Goal: Task Accomplishment & Management: Complete application form

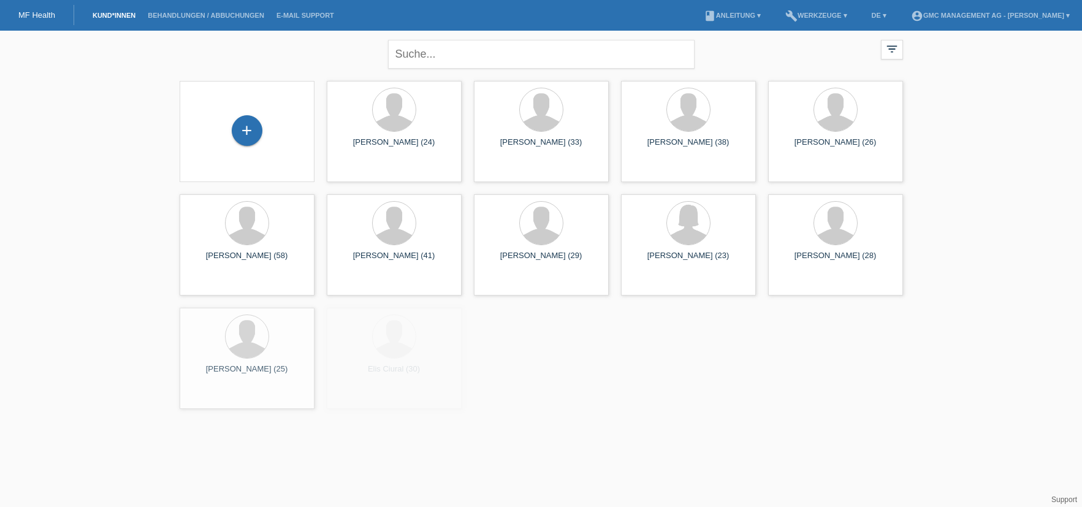
click at [205, 121] on div "+" at bounding box center [246, 131] width 115 height 32
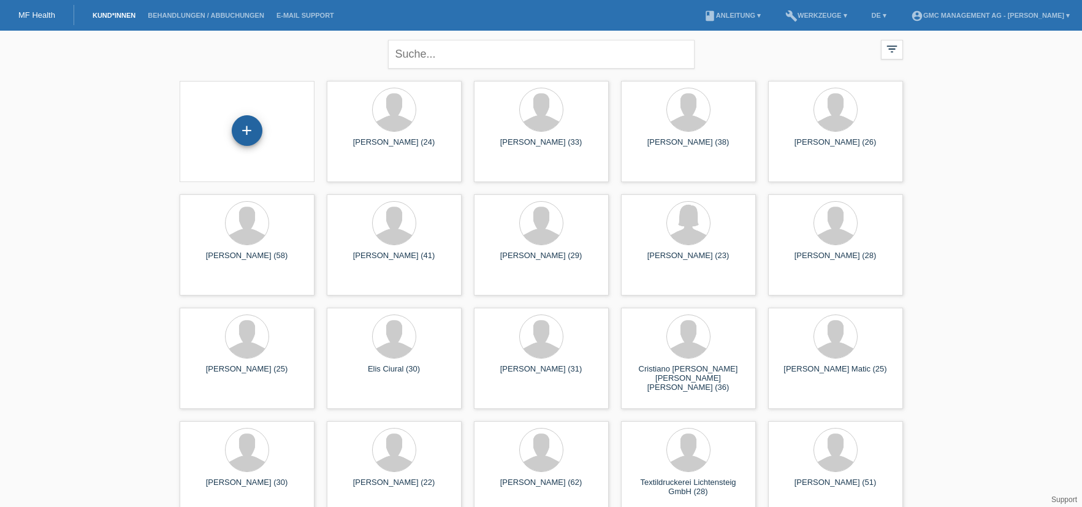
click at [254, 123] on div "+" at bounding box center [247, 130] width 31 height 31
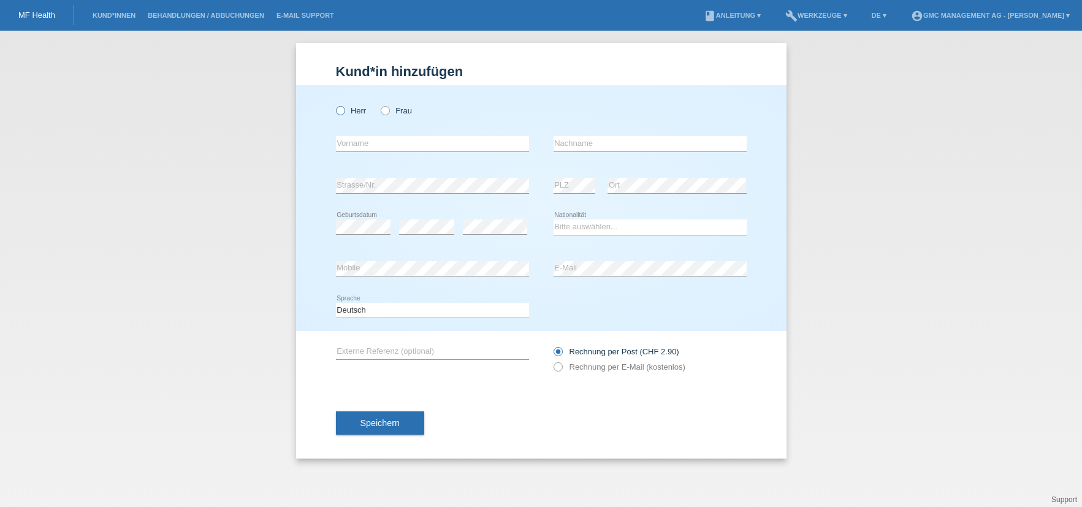
click at [353, 112] on label "Herr" at bounding box center [351, 110] width 31 height 9
click at [344, 112] on input "Herr" at bounding box center [340, 110] width 8 height 8
radio input "true"
click at [371, 140] on input "text" at bounding box center [432, 143] width 193 height 15
type input "c"
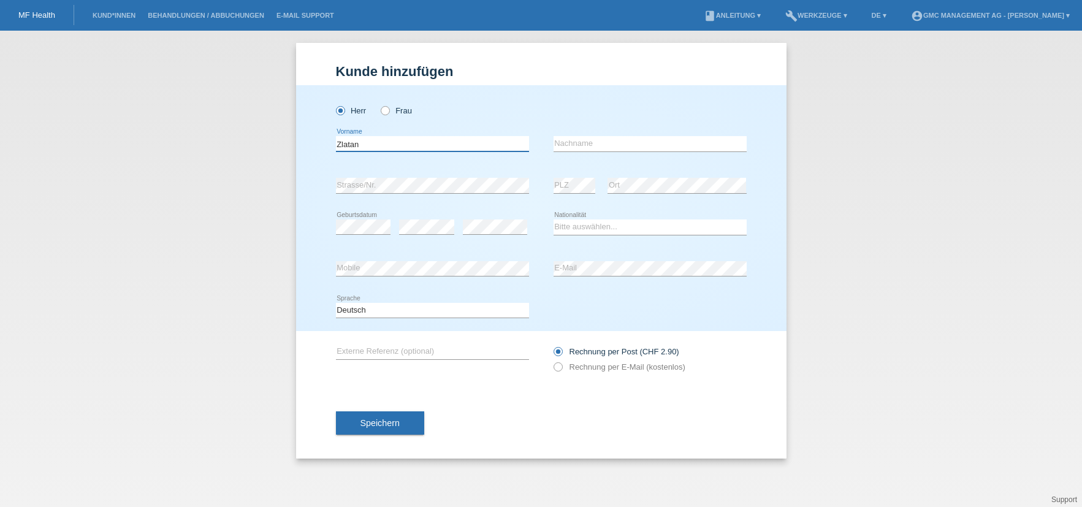
type input "Zlatan"
type input "Catic"
click at [608, 225] on select "Bitte auswählen... Schweiz Deutschland Liechtenstein Österreich ------------ Af…" at bounding box center [650, 227] width 193 height 15
click at [598, 223] on select "Bitte auswählen... Schweiz Deutschland Liechtenstein Österreich ------------ Af…" at bounding box center [650, 227] width 193 height 15
select select "BA"
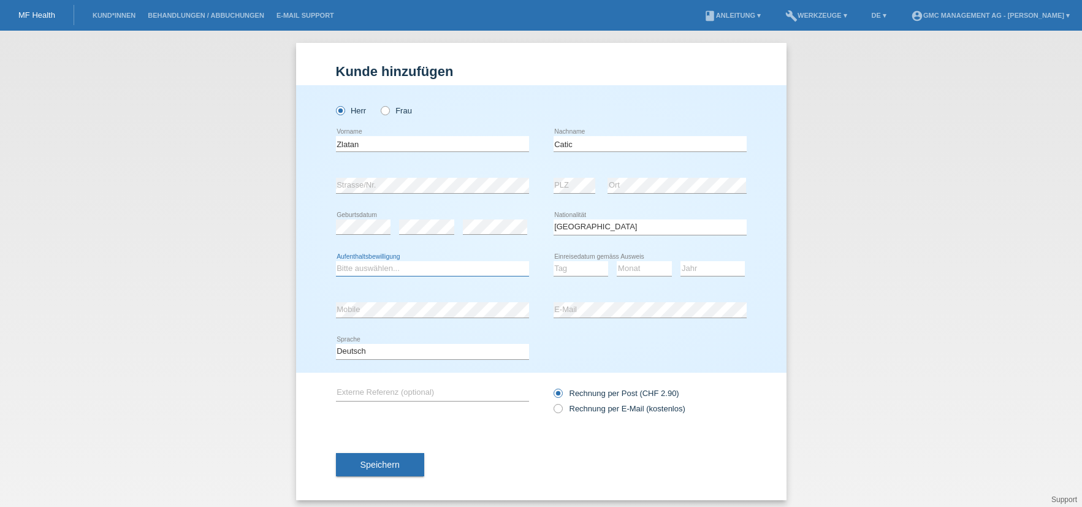
click at [387, 272] on select "Bitte auswählen... C B B - Flüchtlingsstatus Andere" at bounding box center [432, 268] width 193 height 15
select select "B"
click at [506, 219] on div "error" at bounding box center [495, 228] width 64 height 42
click at [560, 265] on select "Tag 01 02 03 04 05 06 07 08 09 10 11" at bounding box center [581, 268] width 55 height 15
select select "09"
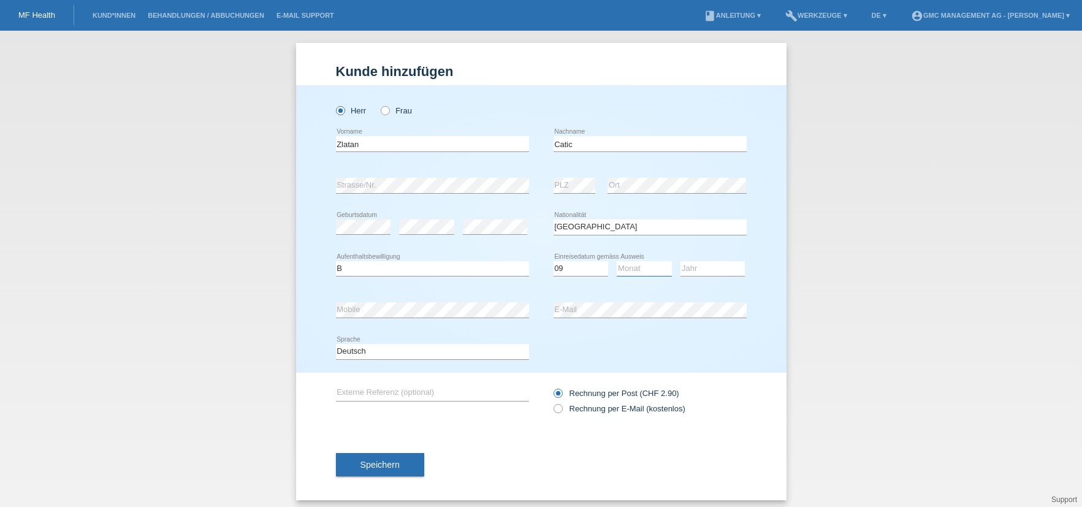
click at [644, 268] on select "Monat 01 02 03 04 05 06 07 08 09 10 11" at bounding box center [644, 268] width 55 height 15
select select "09"
click at [712, 266] on select "Jahr 2025 2024 2023 2022 2021 2020 2019 2018 2017 2016 2015 2014 2013 2012 2011…" at bounding box center [713, 268] width 64 height 15
select select "2016"
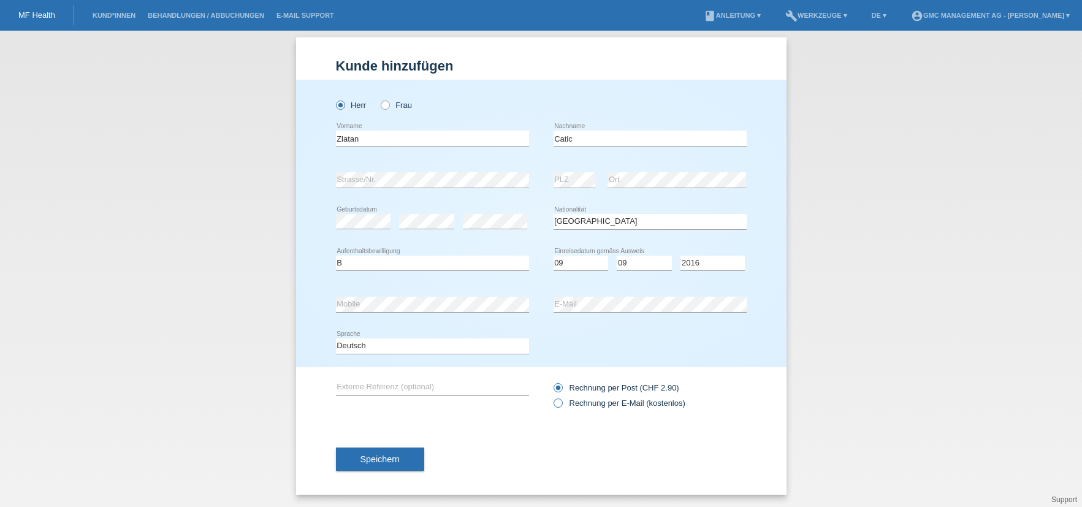
click at [551, 397] on icon at bounding box center [551, 397] width 0 height 0
click at [560, 400] on input "Rechnung per E-Mail (kostenlos)" at bounding box center [558, 406] width 8 height 15
radio input "true"
click at [410, 462] on button "Speichern" at bounding box center [380, 459] width 88 height 23
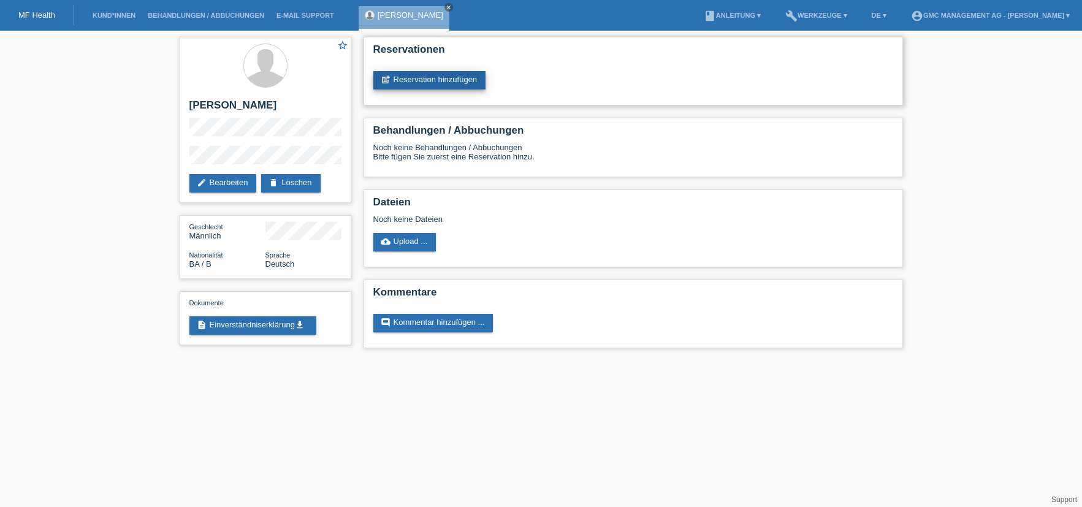
click at [455, 84] on link "post_add Reservation hinzufügen" at bounding box center [429, 80] width 113 height 18
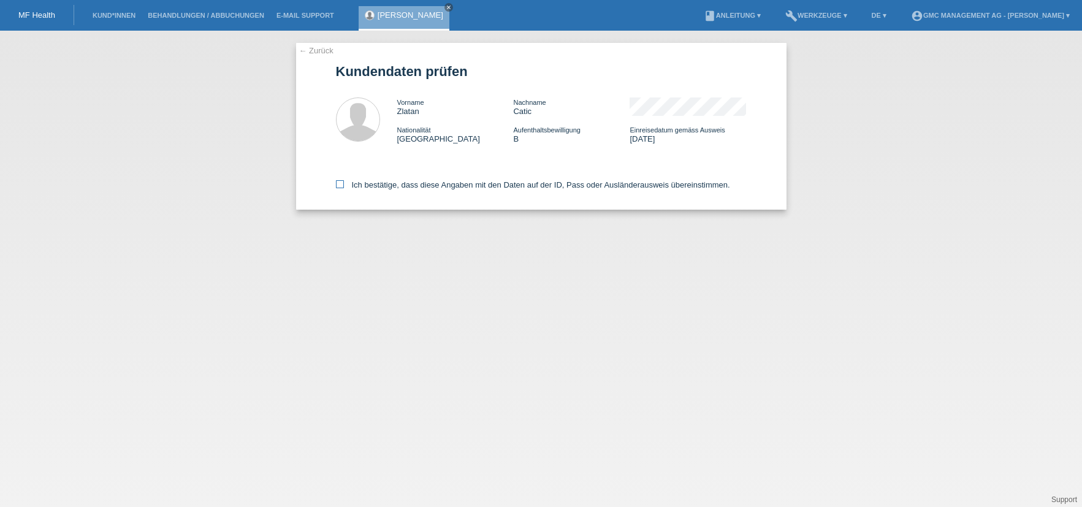
click at [339, 182] on icon at bounding box center [340, 184] width 8 height 8
click at [339, 182] on input "Ich bestätige, dass diese Angaben mit den Daten auf der ID, Pass oder Ausländer…" at bounding box center [340, 184] width 8 height 8
checkbox input "true"
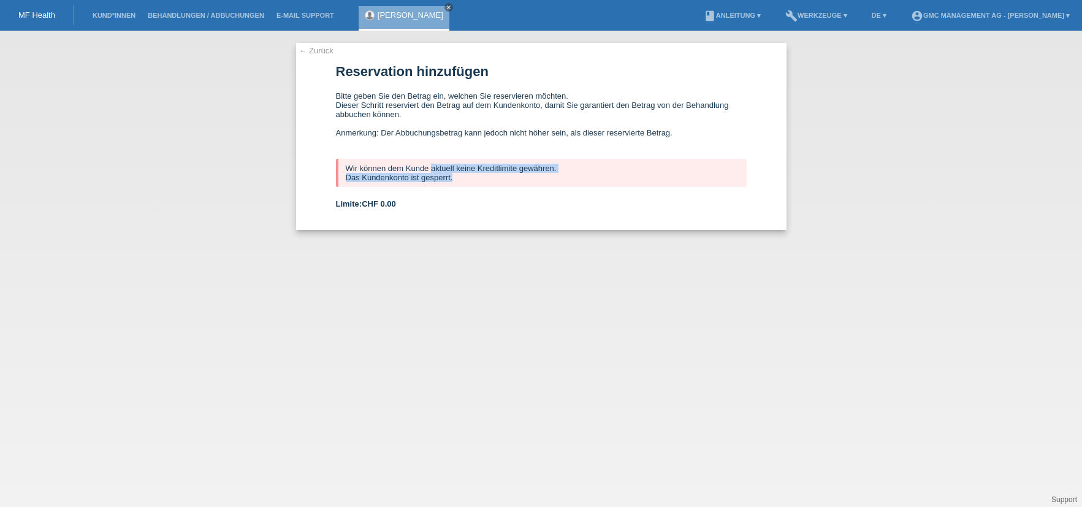
drag, startPoint x: 339, startPoint y: 162, endPoint x: 490, endPoint y: 191, distance: 153.6
click at [490, 191] on form "Reservation hinzufügen Bitte geben Sie den Betrag ein, welchen Sie reservieren …" at bounding box center [541, 147] width 411 height 166
copy form "Wir können dem Kunde aktuell keine Kreditlimite gewähren. Das Kundenkonto ist g…"
